Goal: Check status: Check status

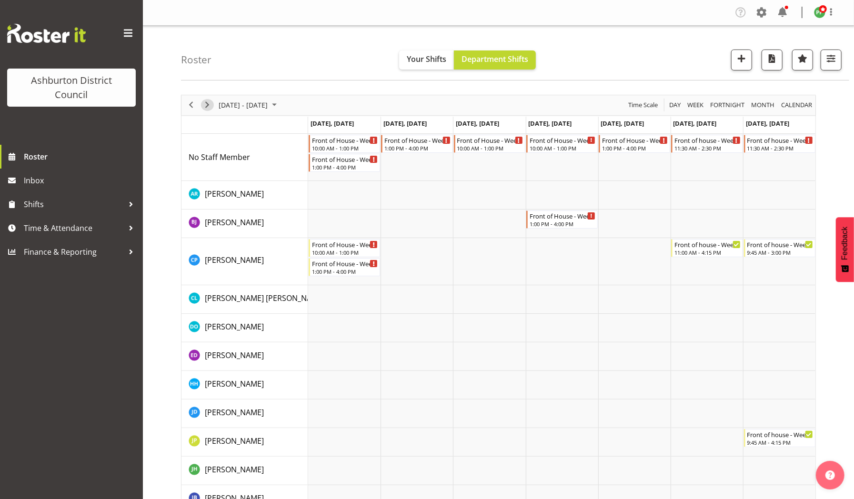
click at [205, 106] on span "Next" at bounding box center [206, 105] width 11 height 12
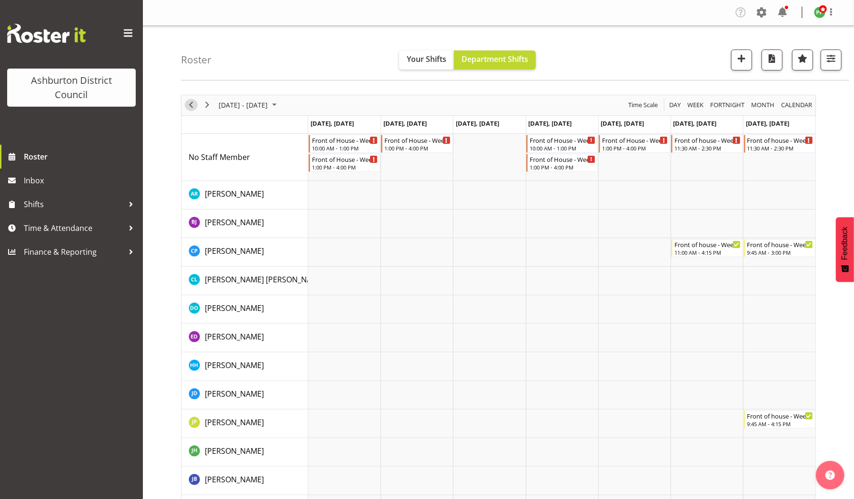
click at [192, 102] on span "Previous" at bounding box center [190, 105] width 11 height 12
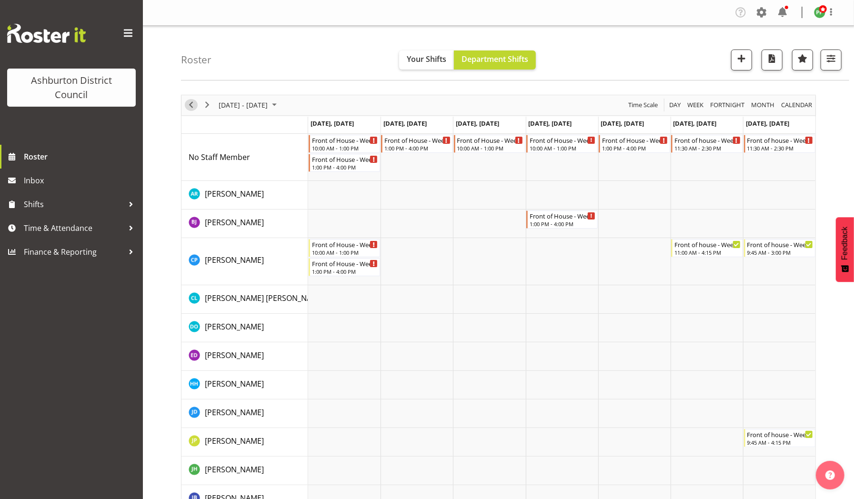
click at [190, 104] on span "Previous" at bounding box center [190, 105] width 11 height 12
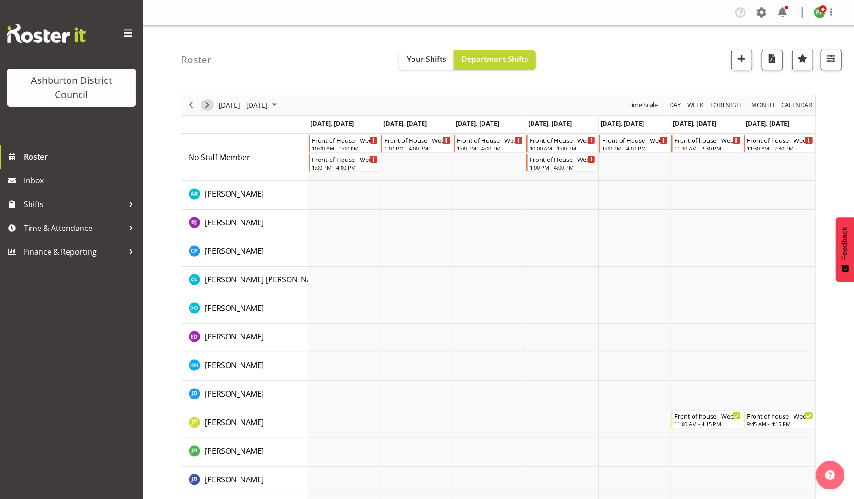
click at [207, 107] on span "Next" at bounding box center [206, 105] width 11 height 12
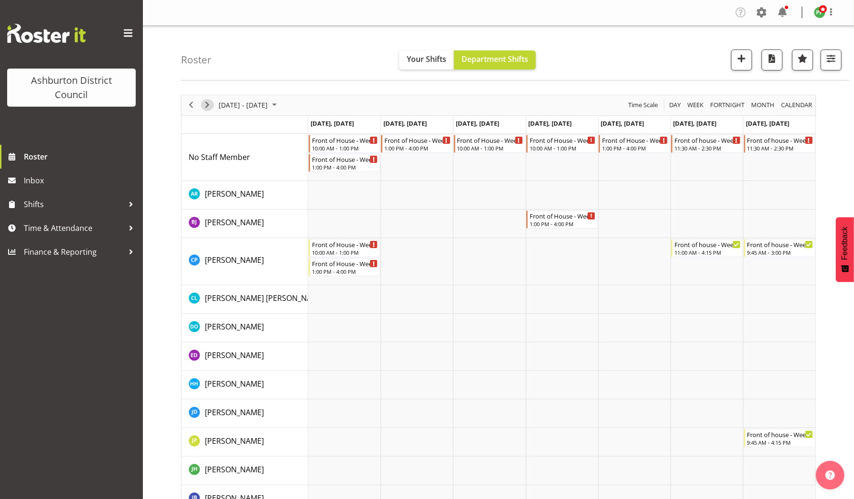
click at [207, 107] on span "Next" at bounding box center [206, 105] width 11 height 12
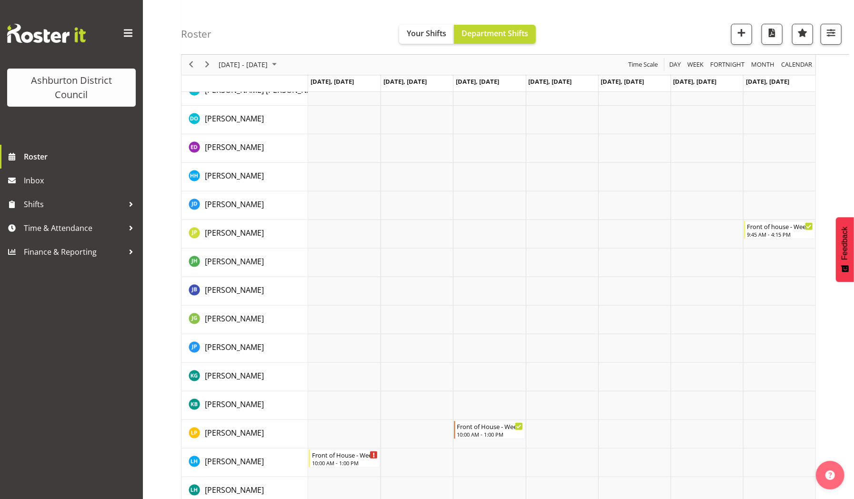
scroll to position [444, 0]
